Goal: Information Seeking & Learning: Learn about a topic

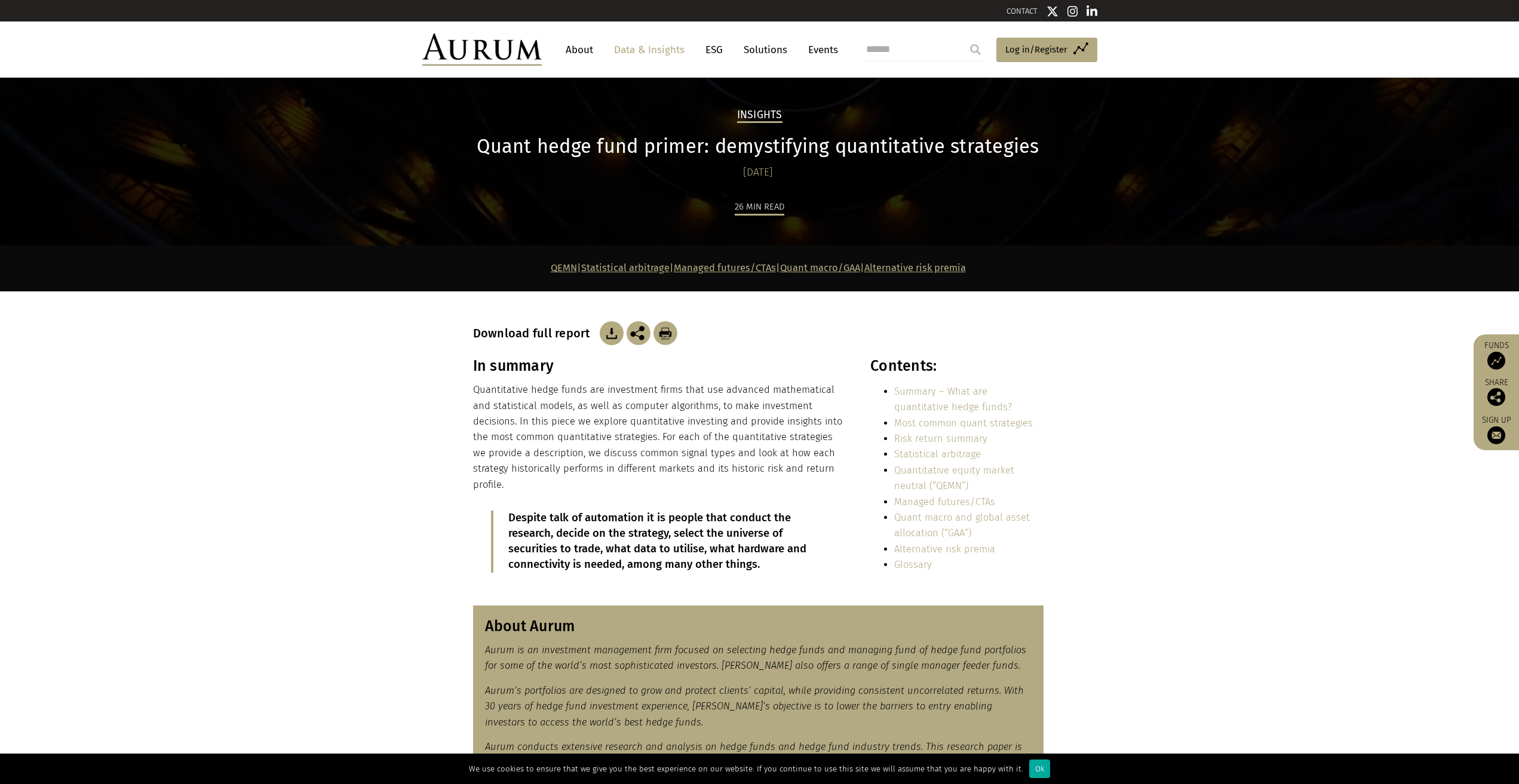
click at [595, 420] on p "Quantitative hedge funds are investment firms that use advanced mathematical an…" at bounding box center [659, 438] width 371 height 111
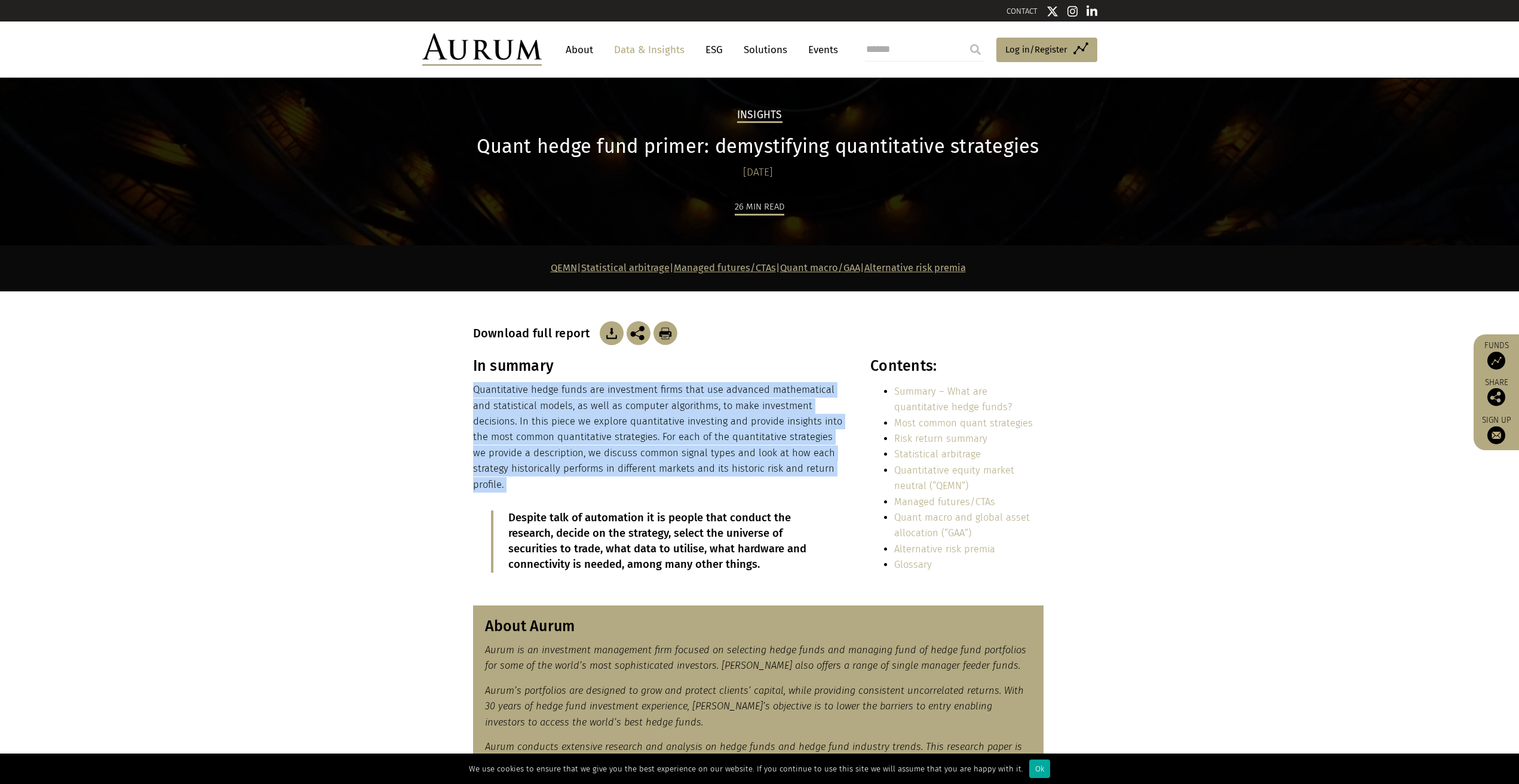
click at [595, 420] on p "Quantitative hedge funds are investment firms that use advanced mathematical an…" at bounding box center [659, 438] width 371 height 111
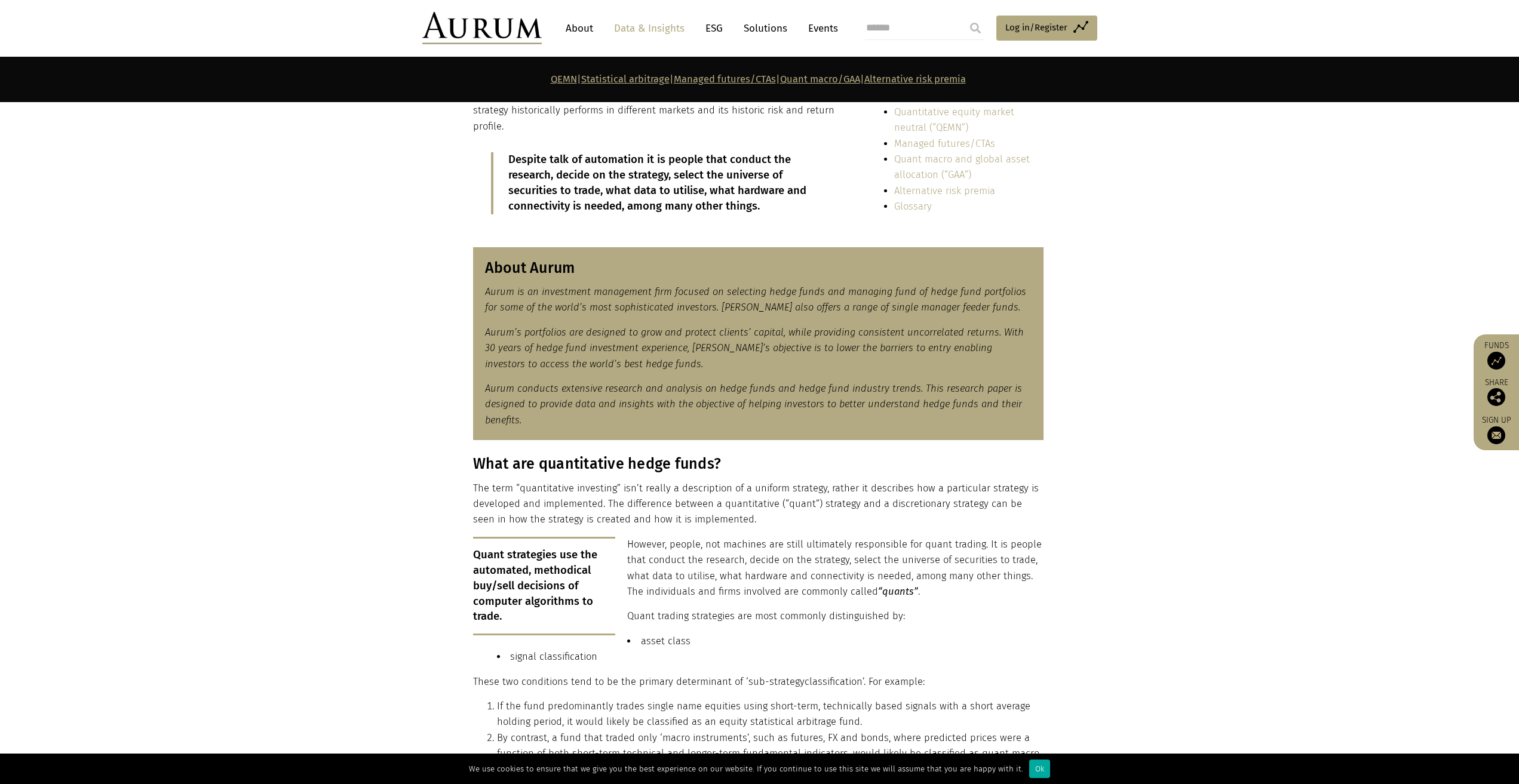
click at [742, 550] on p "However, people, not machines are still ultimately responsible for quant tradin…" at bounding box center [758, 568] width 571 height 63
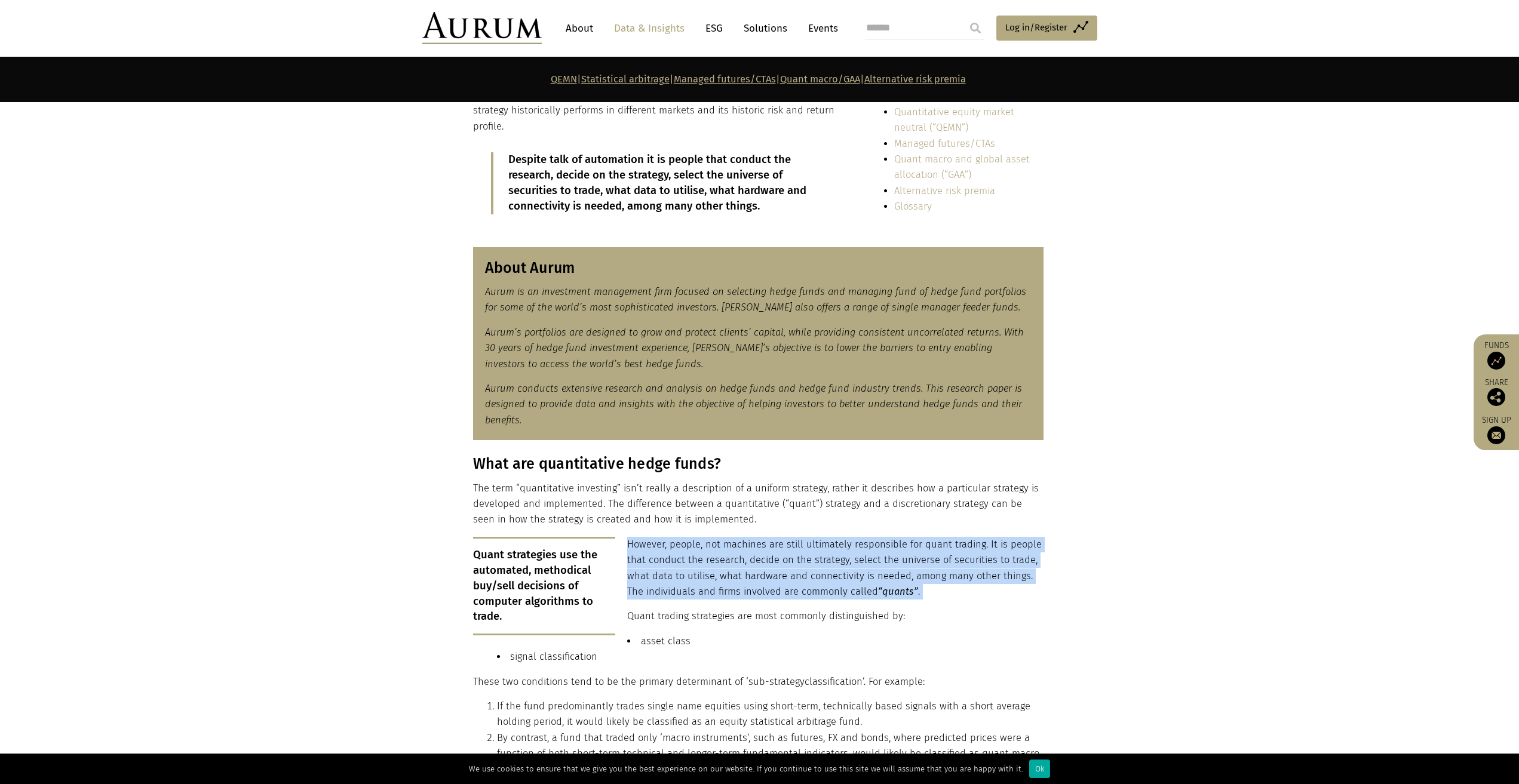
click at [742, 550] on p "However, people, not machines are still ultimately responsible for quant tradin…" at bounding box center [758, 568] width 571 height 63
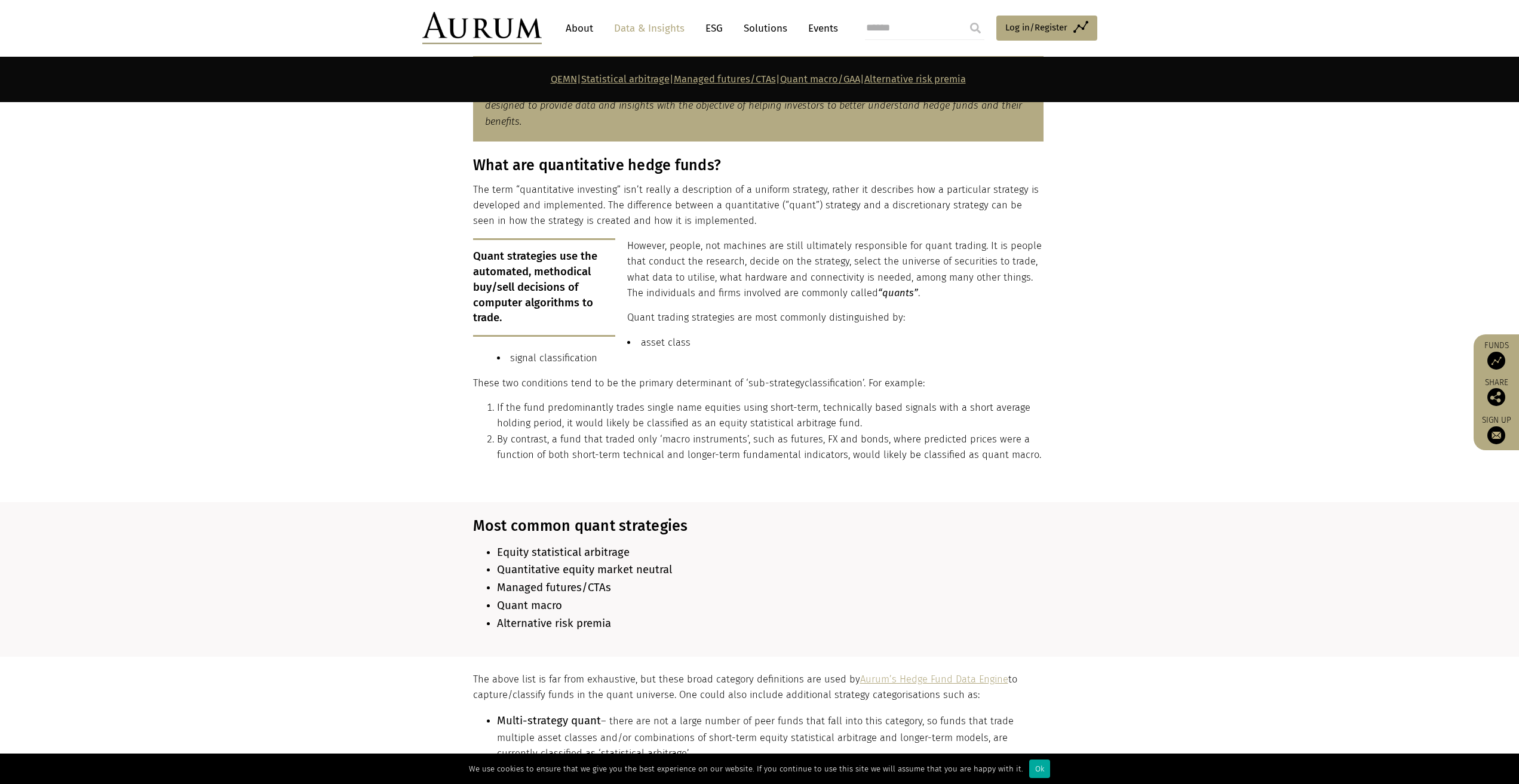
click at [673, 413] on li "If the fund predominantly trades single name equities using short-term, technic…" at bounding box center [770, 416] width 547 height 32
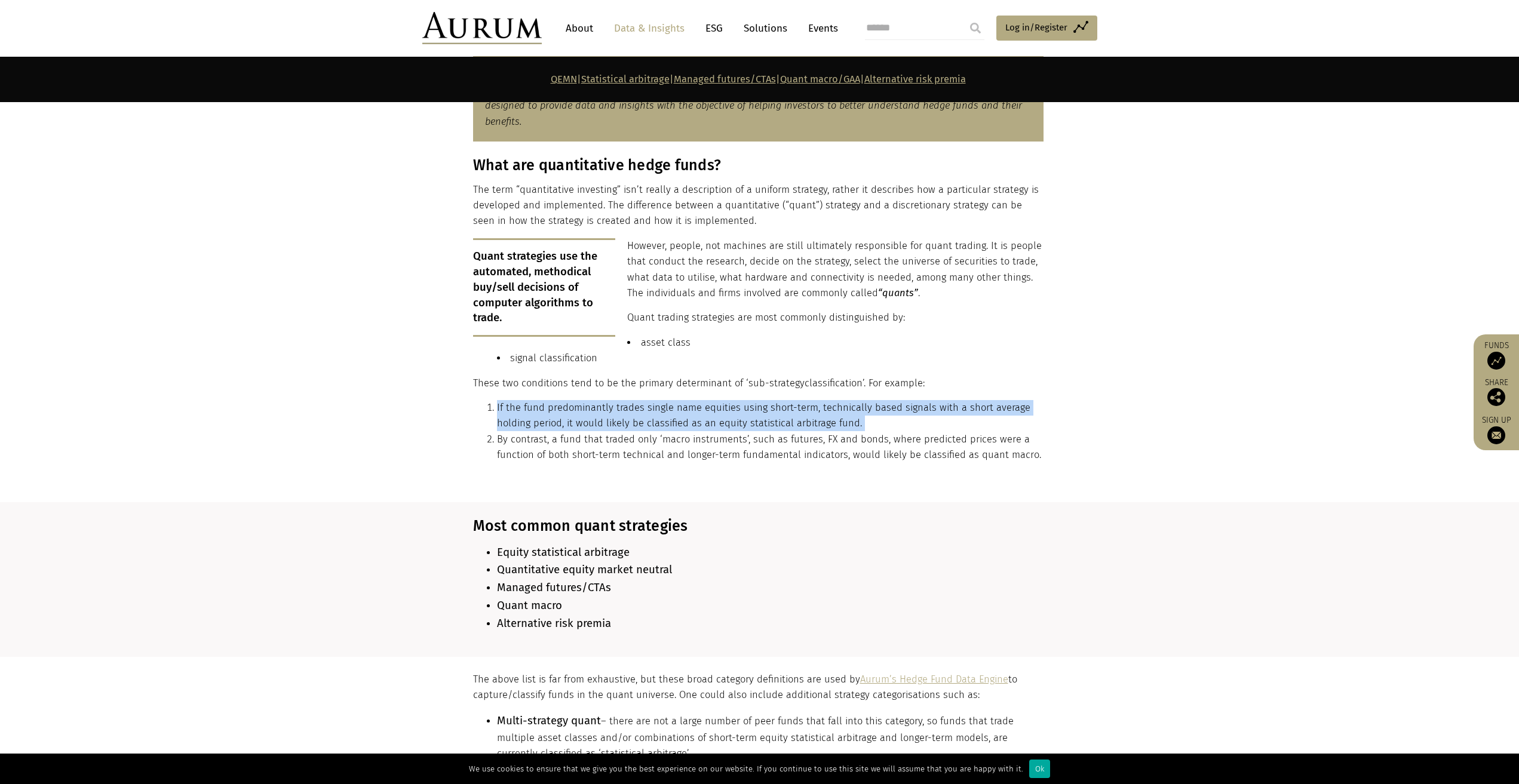
click at [673, 413] on li "If the fund predominantly trades single name equities using short-term, technic…" at bounding box center [770, 416] width 547 height 32
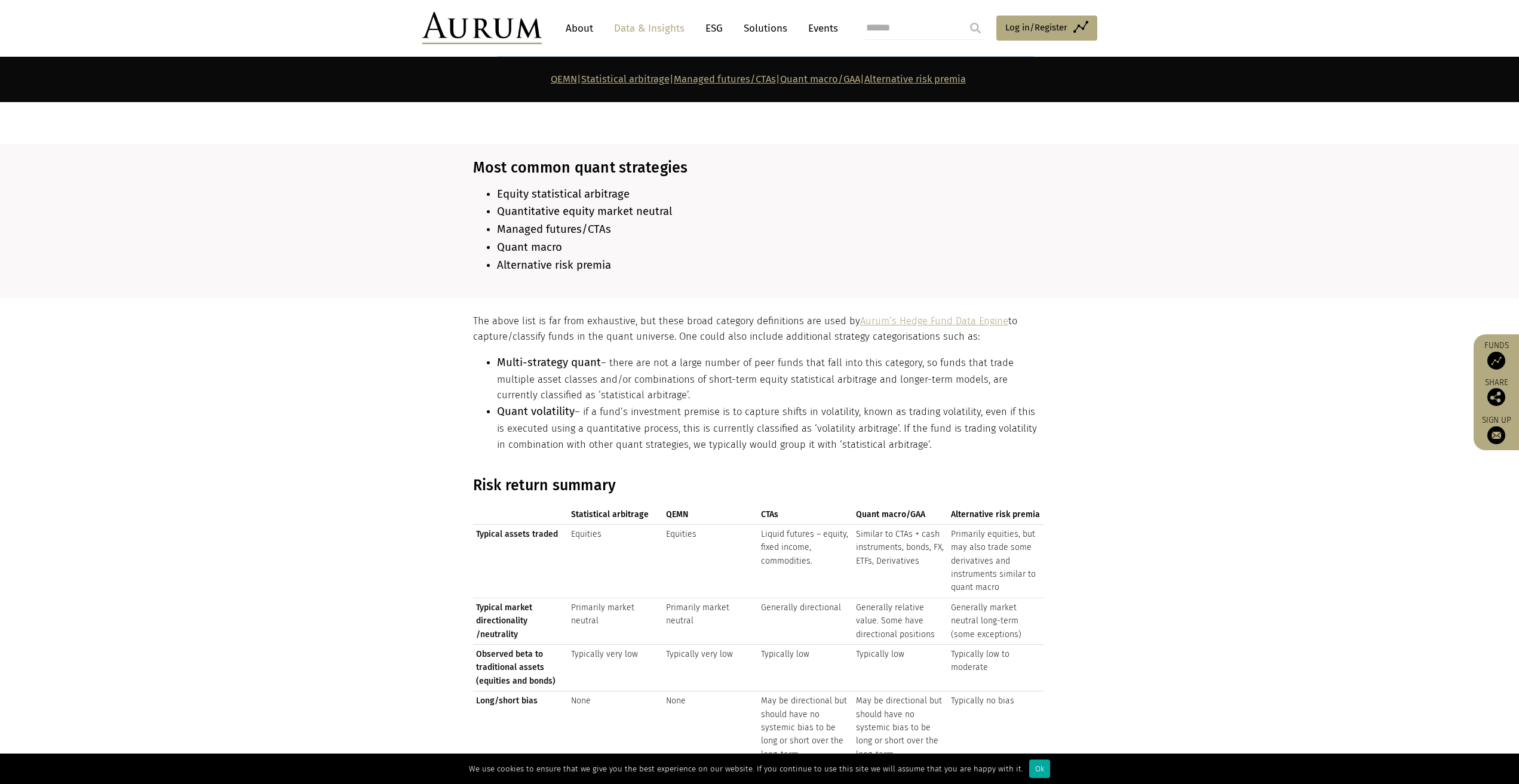
scroll to position [1075, 0]
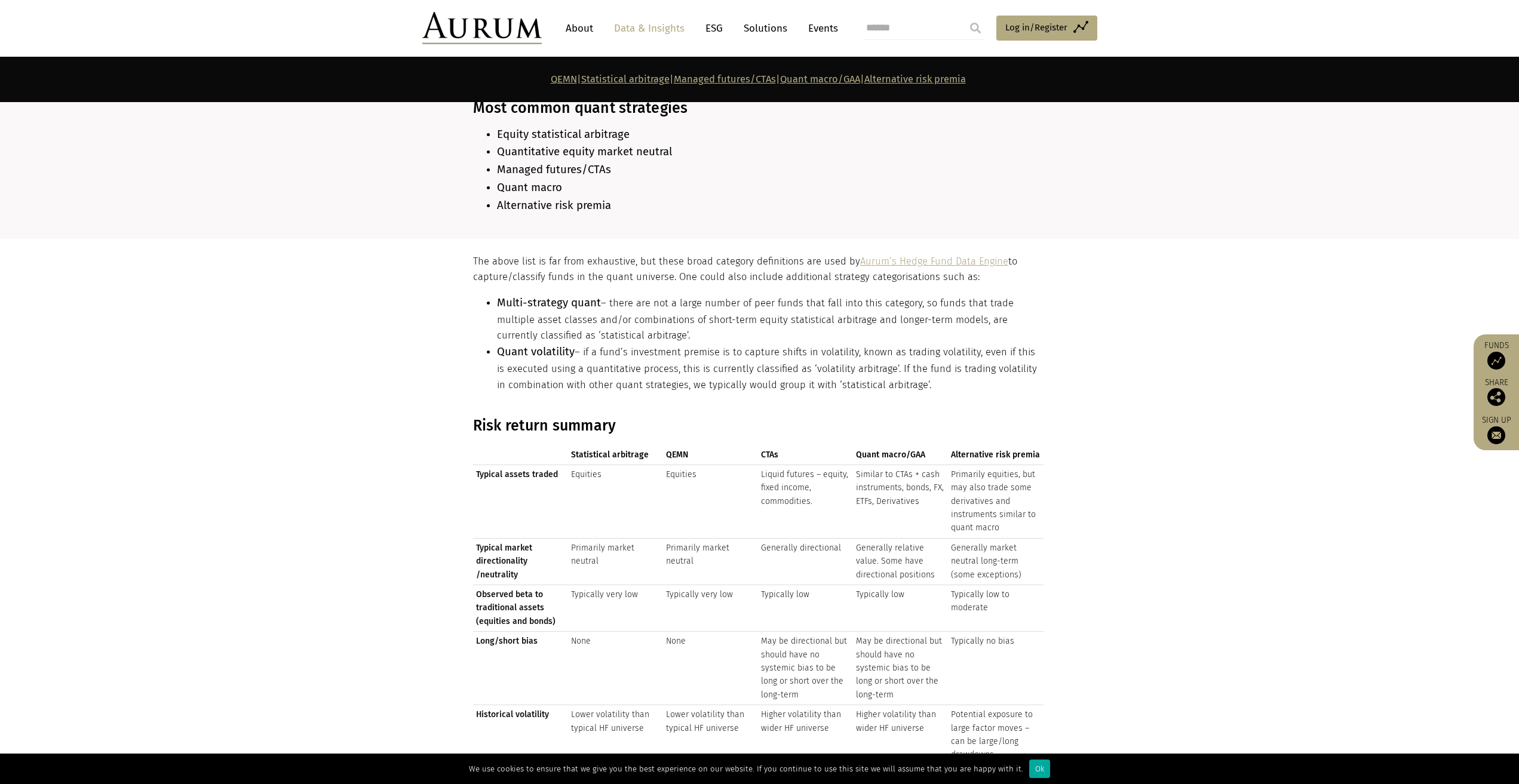
click at [652, 361] on li "Quant volatility – if a fund’s investment premise is to capture shifts in volat…" at bounding box center [770, 368] width 547 height 50
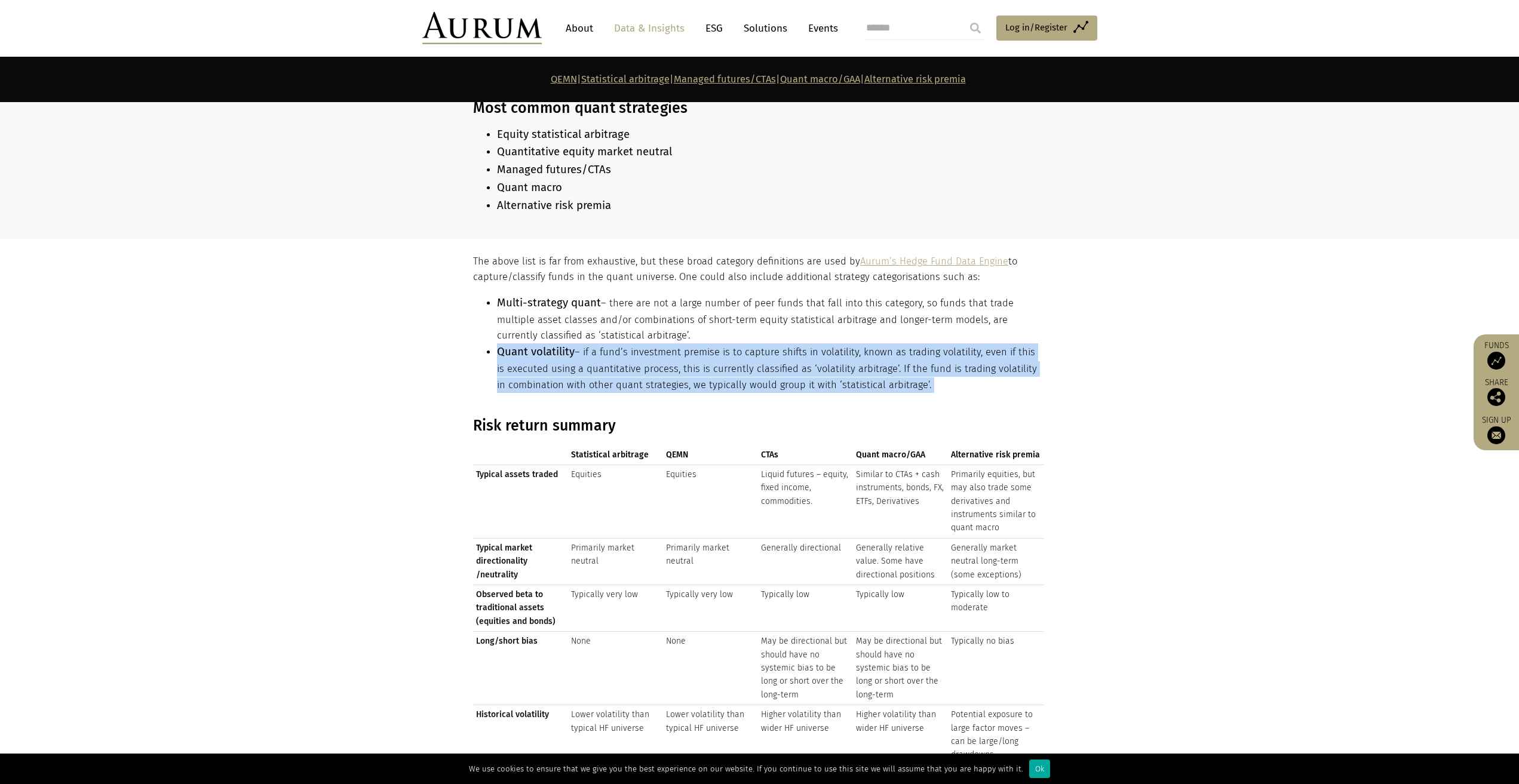
click at [652, 361] on li "Quant volatility – if a fund’s investment premise is to capture shifts in volat…" at bounding box center [770, 368] width 547 height 50
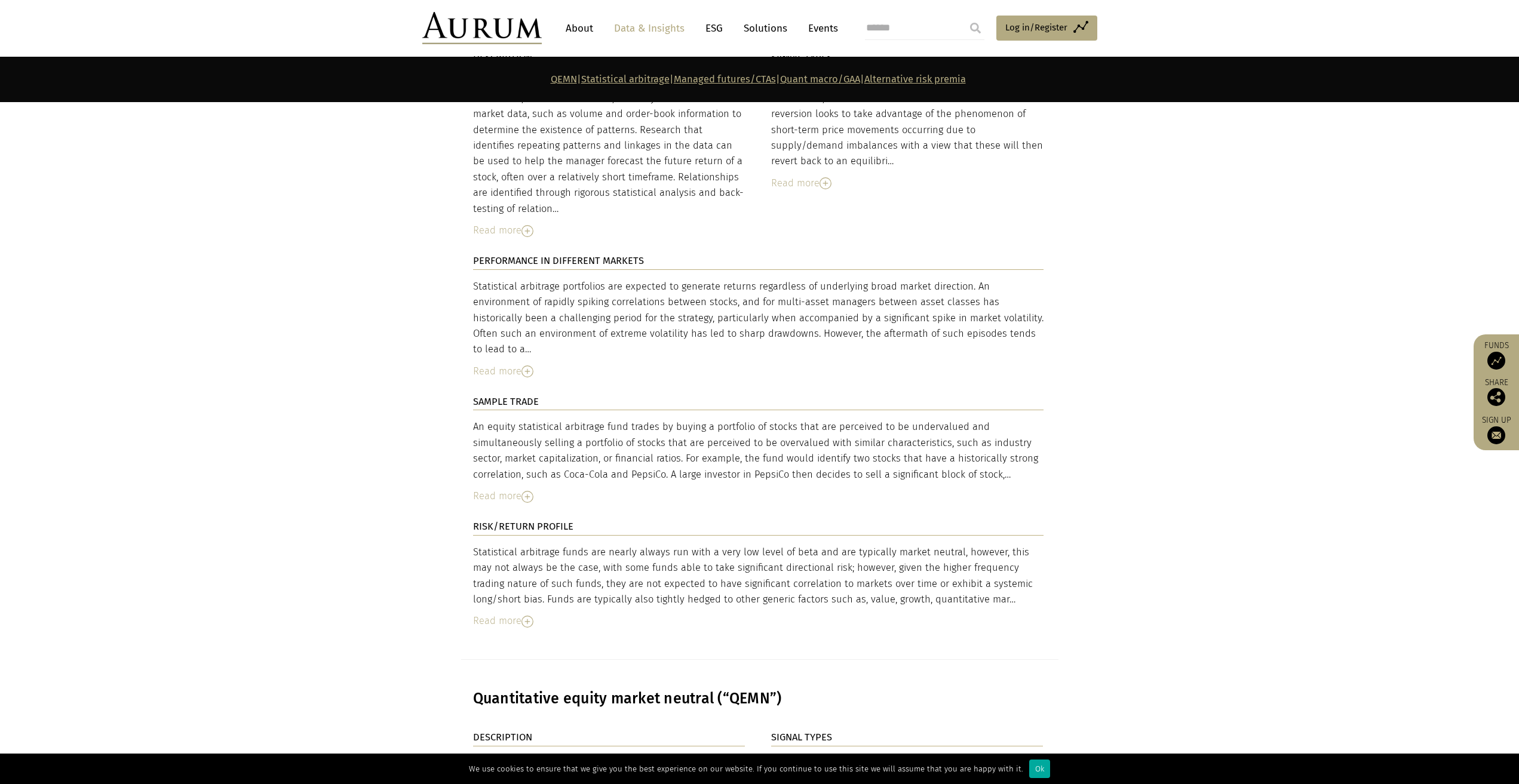
scroll to position [2210, 0]
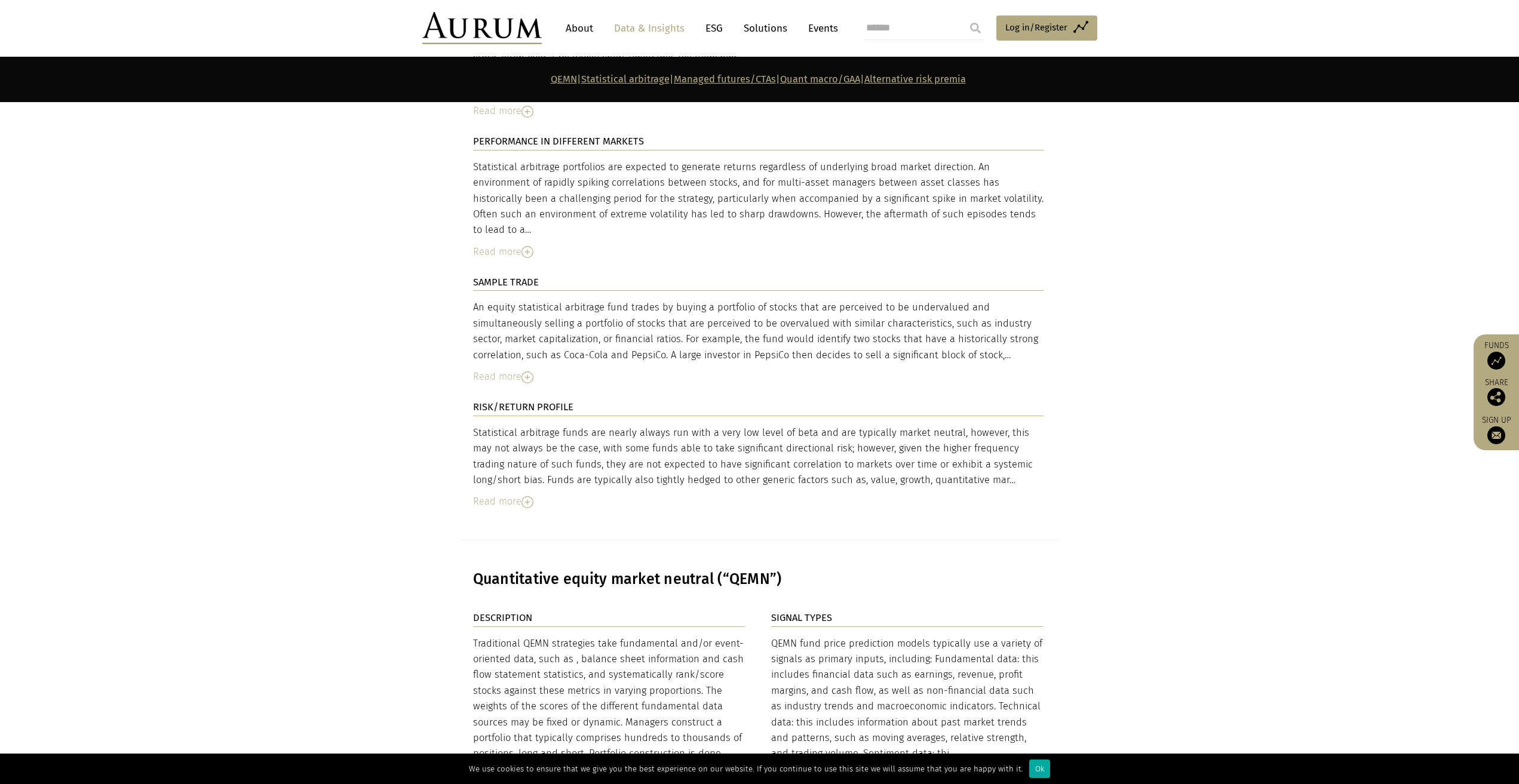
drag, startPoint x: 671, startPoint y: 308, endPoint x: 860, endPoint y: 33, distance: 333.7
click at [671, 308] on div "An equity statistical arbitrage fund trades by buying a portfolio of stocks tha…" at bounding box center [758, 331] width 571 height 63
